Goal: Information Seeking & Learning: Learn about a topic

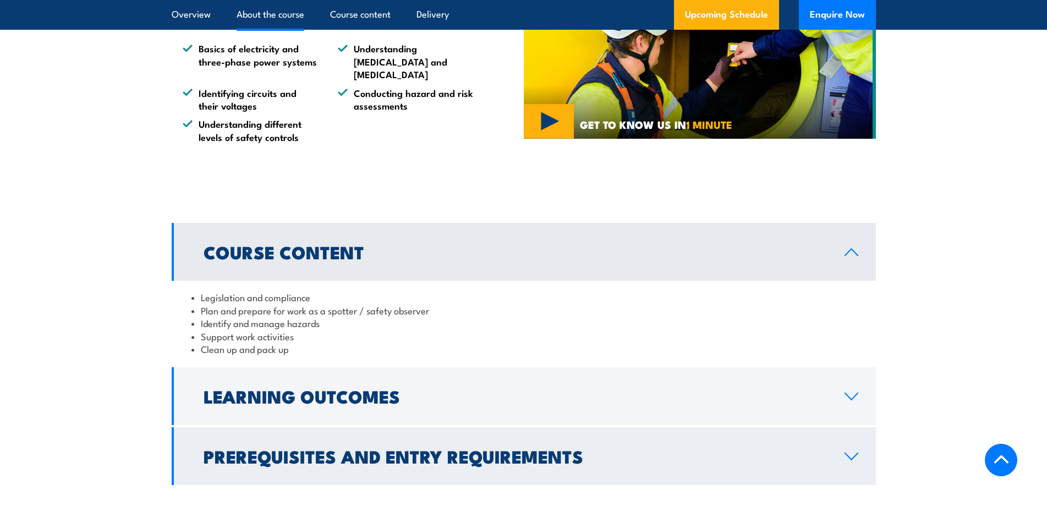
scroll to position [880, 0]
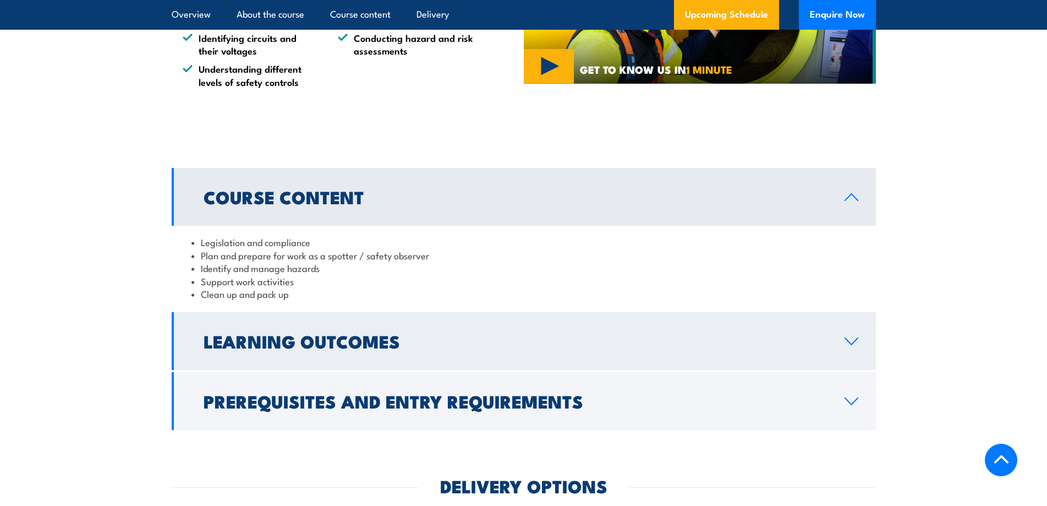
click at [282, 348] on h2 "Learning Outcomes" at bounding box center [515, 340] width 623 height 15
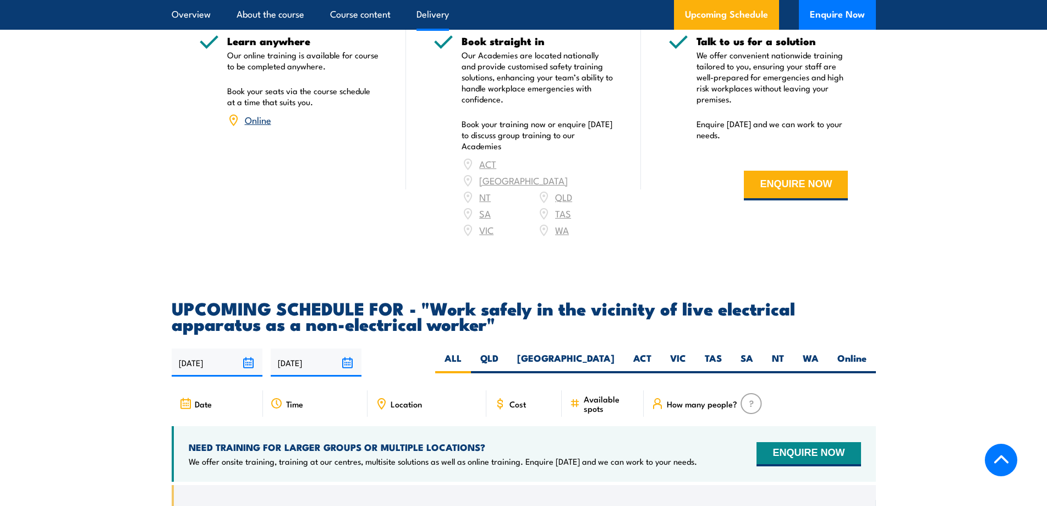
scroll to position [1596, 0]
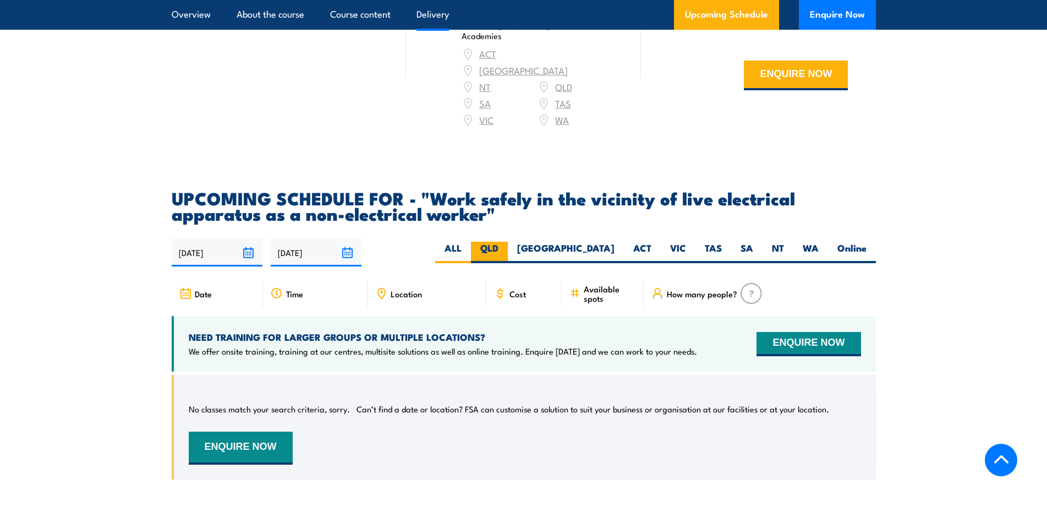
click at [508, 243] on label "QLD" at bounding box center [489, 252] width 37 height 21
click at [506, 243] on input "QLD" at bounding box center [502, 245] width 7 height 7
radio input "true"
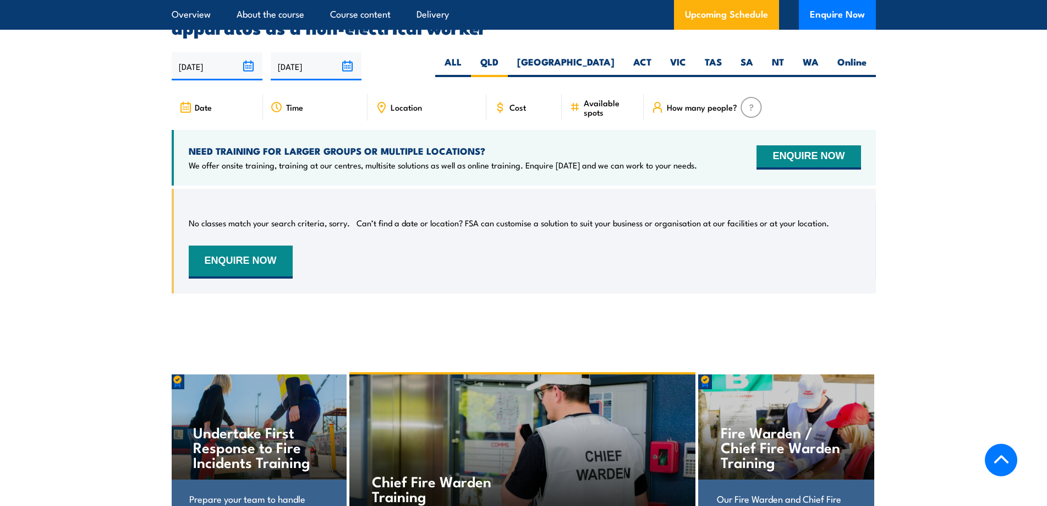
scroll to position [1630, 0]
